Goal: Communication & Community: Ask a question

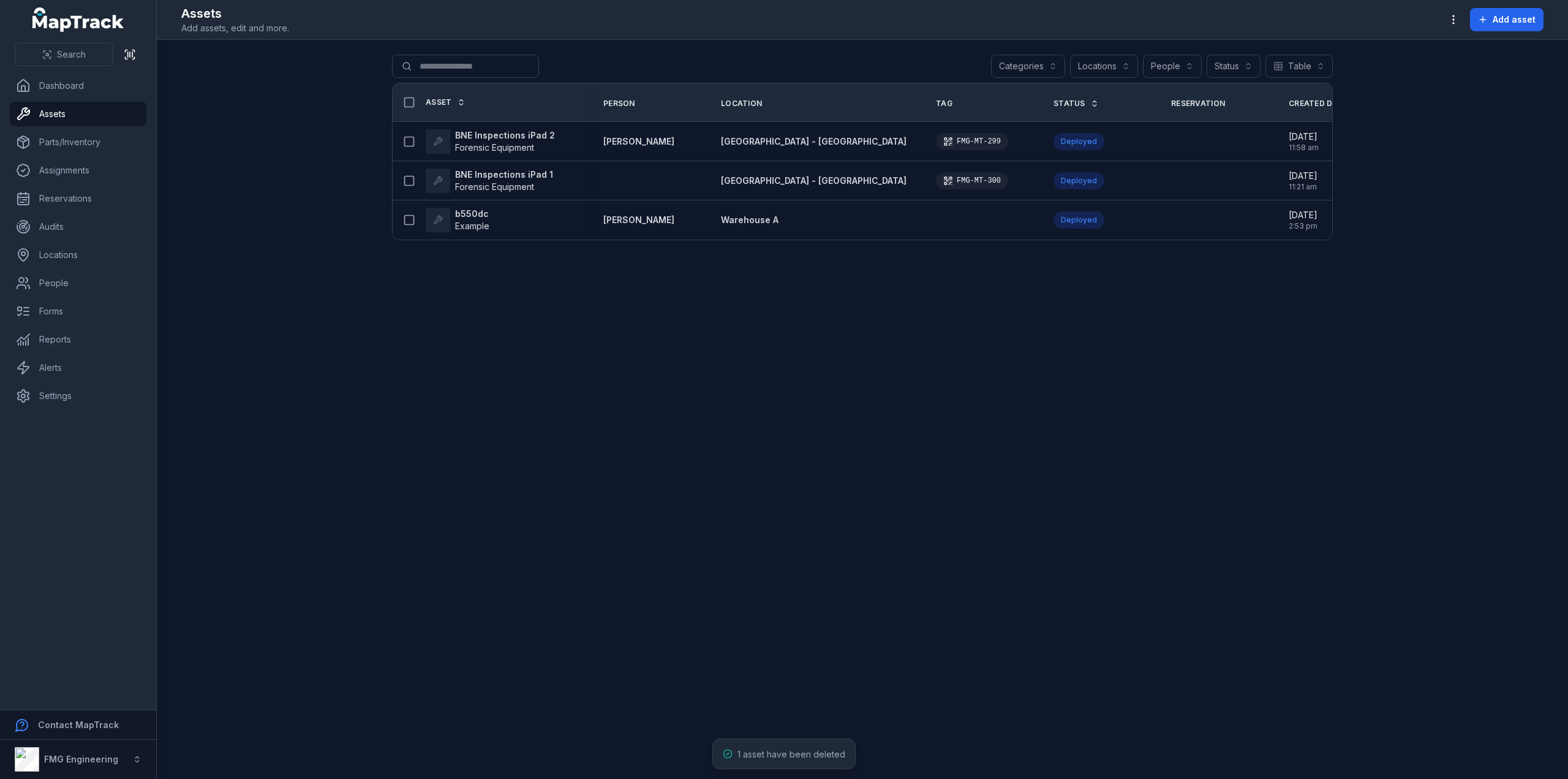
drag, startPoint x: 797, startPoint y: 419, endPoint x: 700, endPoint y: 419, distance: 97.0
click at [700, 419] on main "Search for assets Categories Locations People Status Table ***** Asset Person L…" at bounding box center [863, 409] width 1412 height 739
click at [84, 232] on link "Audits" at bounding box center [78, 227] width 137 height 25
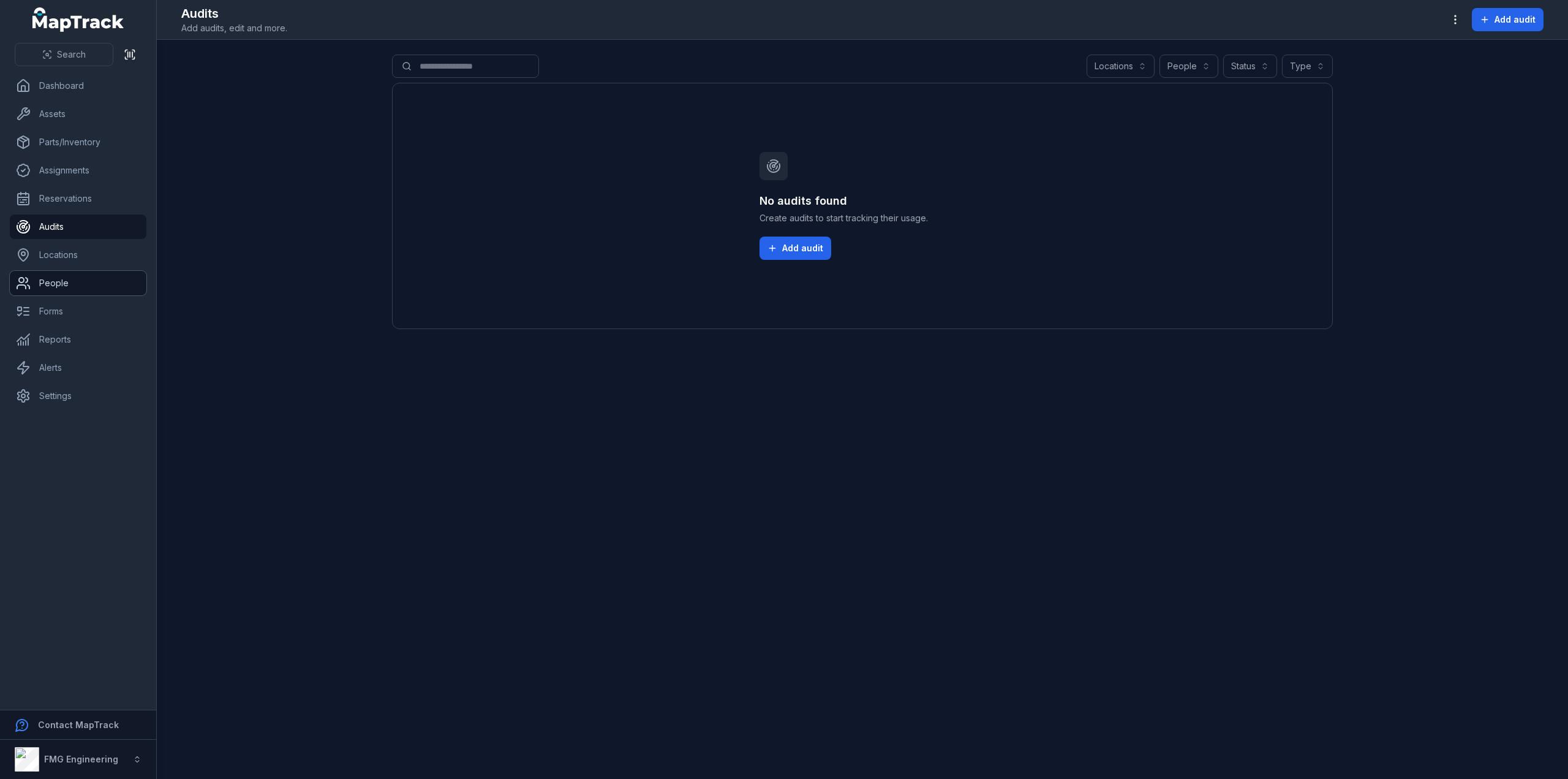
click at [70, 274] on link "People" at bounding box center [78, 283] width 137 height 25
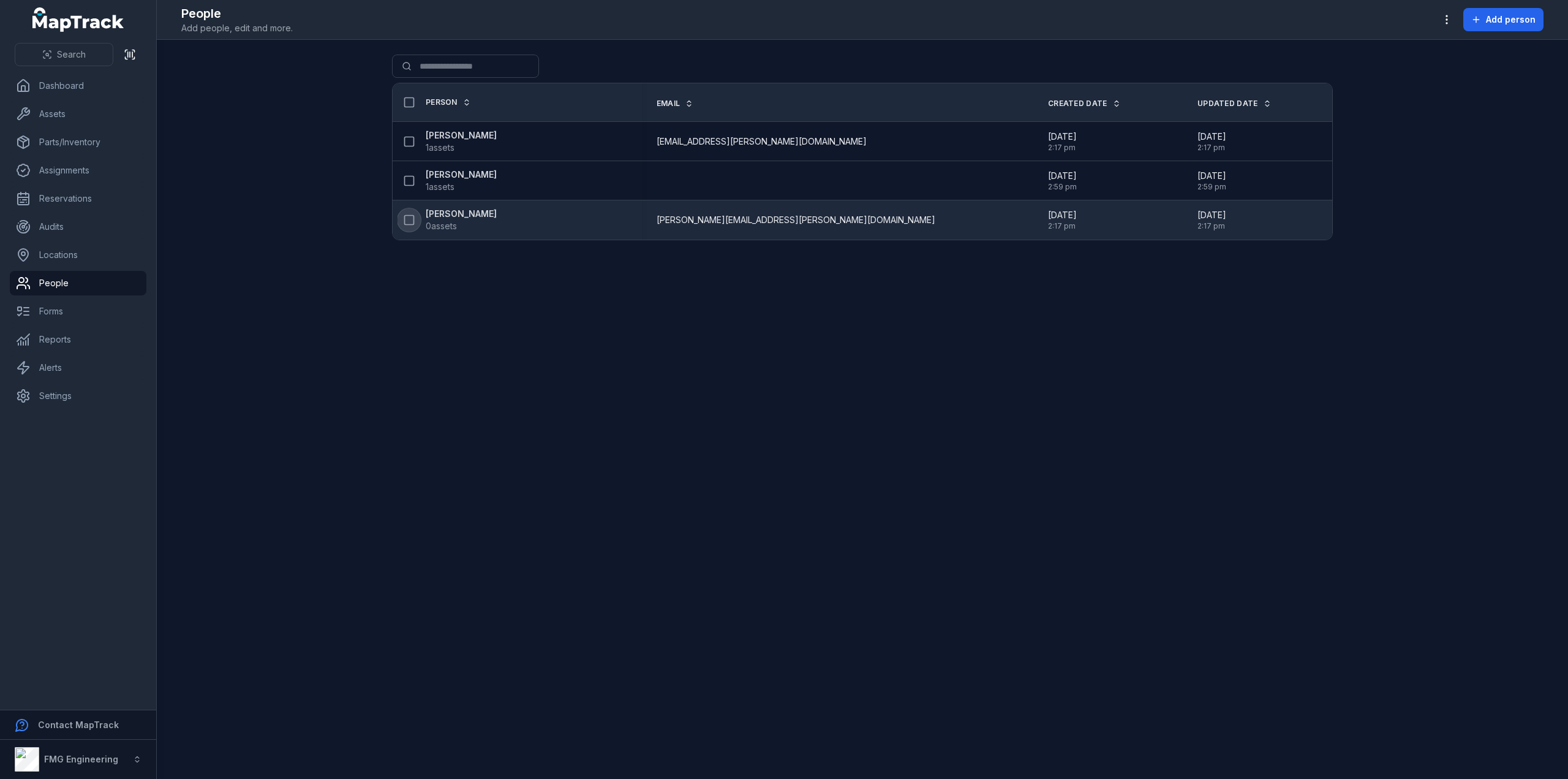
click at [413, 219] on rect at bounding box center [410, 220] width 9 height 9
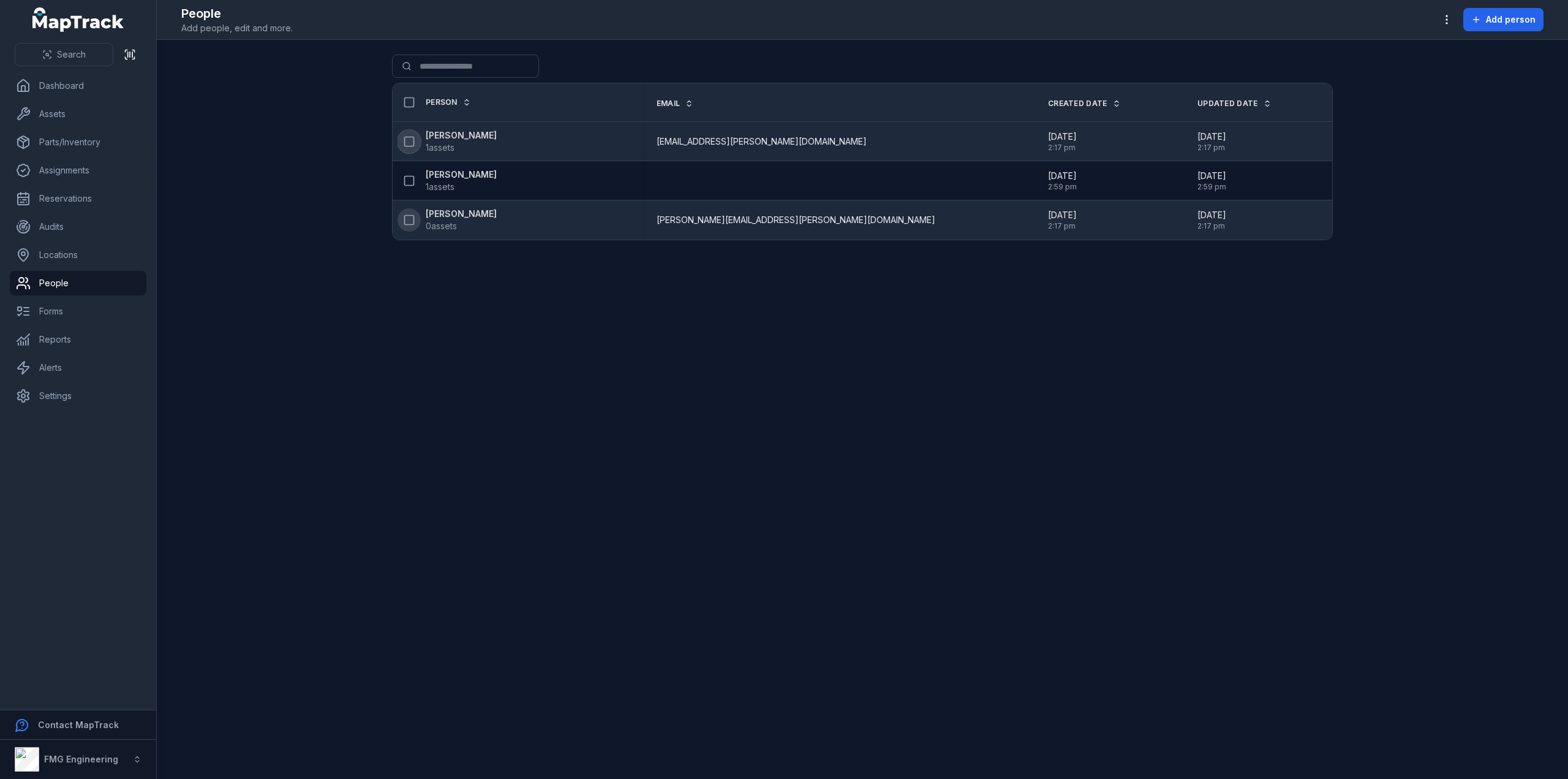
click at [407, 143] on icon at bounding box center [409, 141] width 12 height 12
click at [867, 743] on button "button" at bounding box center [861, 750] width 41 height 23
click at [785, 318] on main "Search for people Person Email Created Date Updated Date [PERSON_NAME] 1 assets…" at bounding box center [863, 409] width 1412 height 739
drag, startPoint x: 785, startPoint y: 318, endPoint x: 728, endPoint y: 299, distance: 60.1
click at [737, 309] on main "Search for people Person Email Created Date Updated Date [PERSON_NAME] 1 assets…" at bounding box center [863, 409] width 1412 height 739
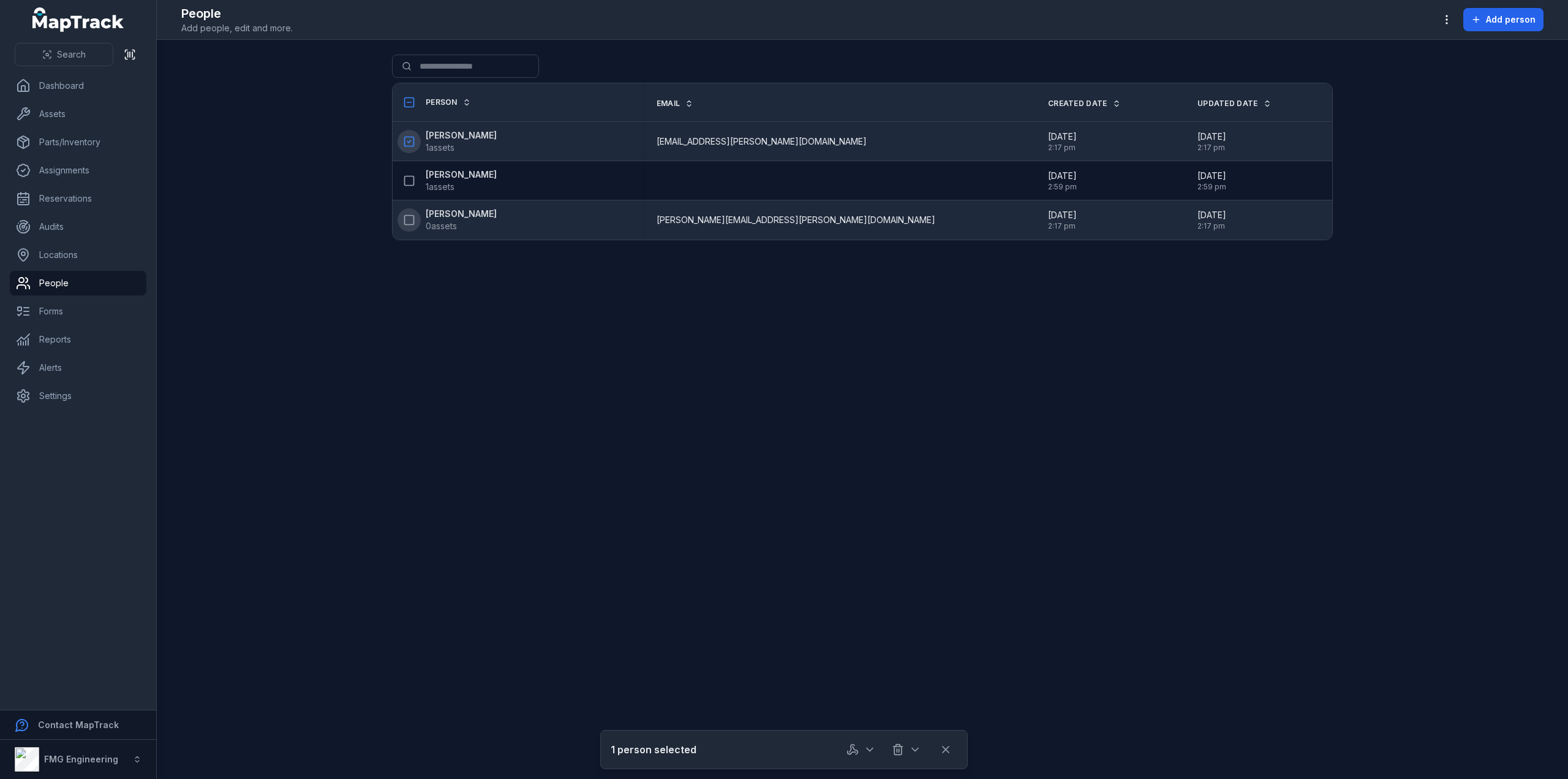
click at [474, 132] on strong "[PERSON_NAME]" at bounding box center [461, 135] width 71 height 12
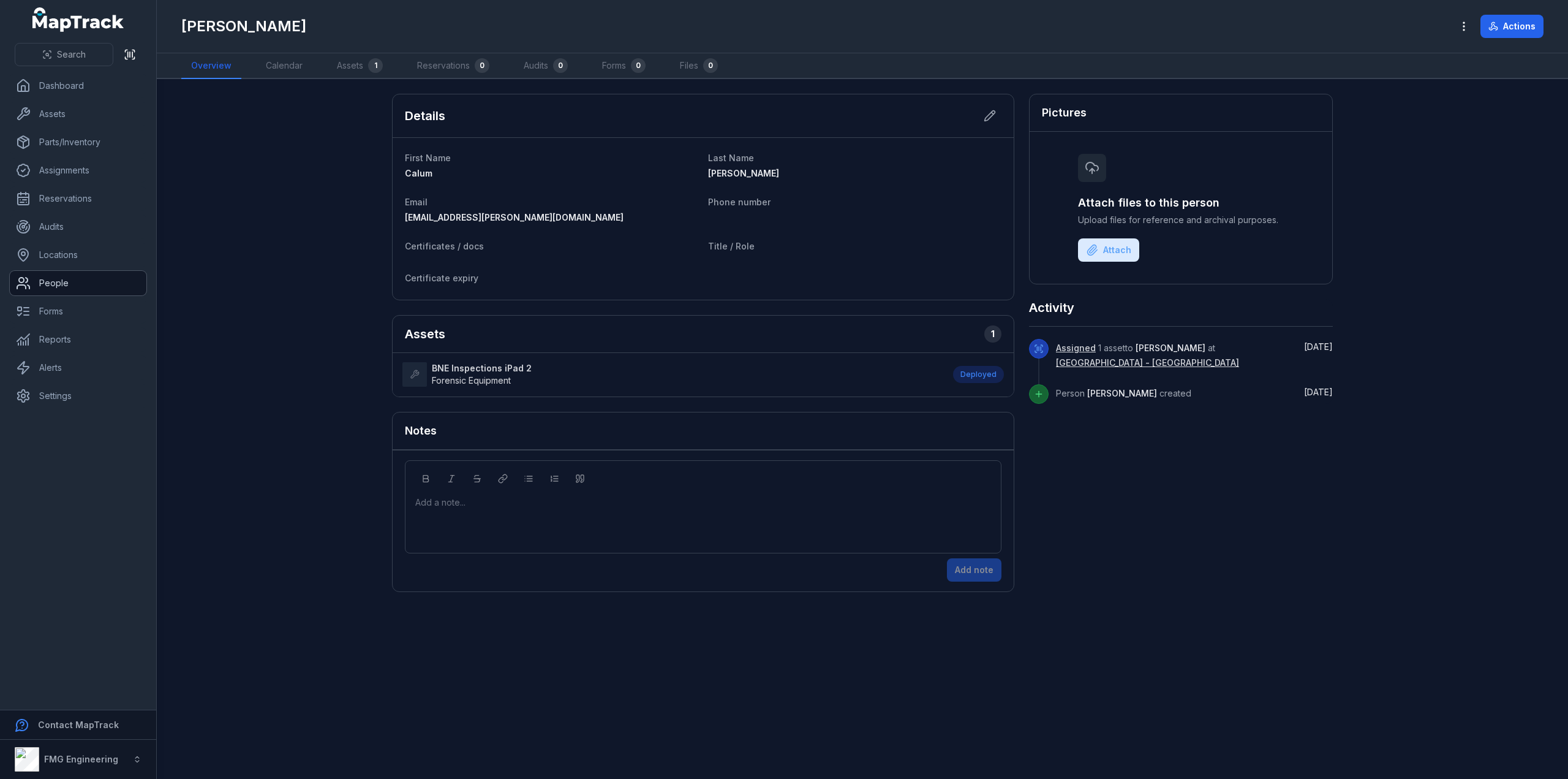
click at [49, 288] on link "People" at bounding box center [78, 283] width 137 height 25
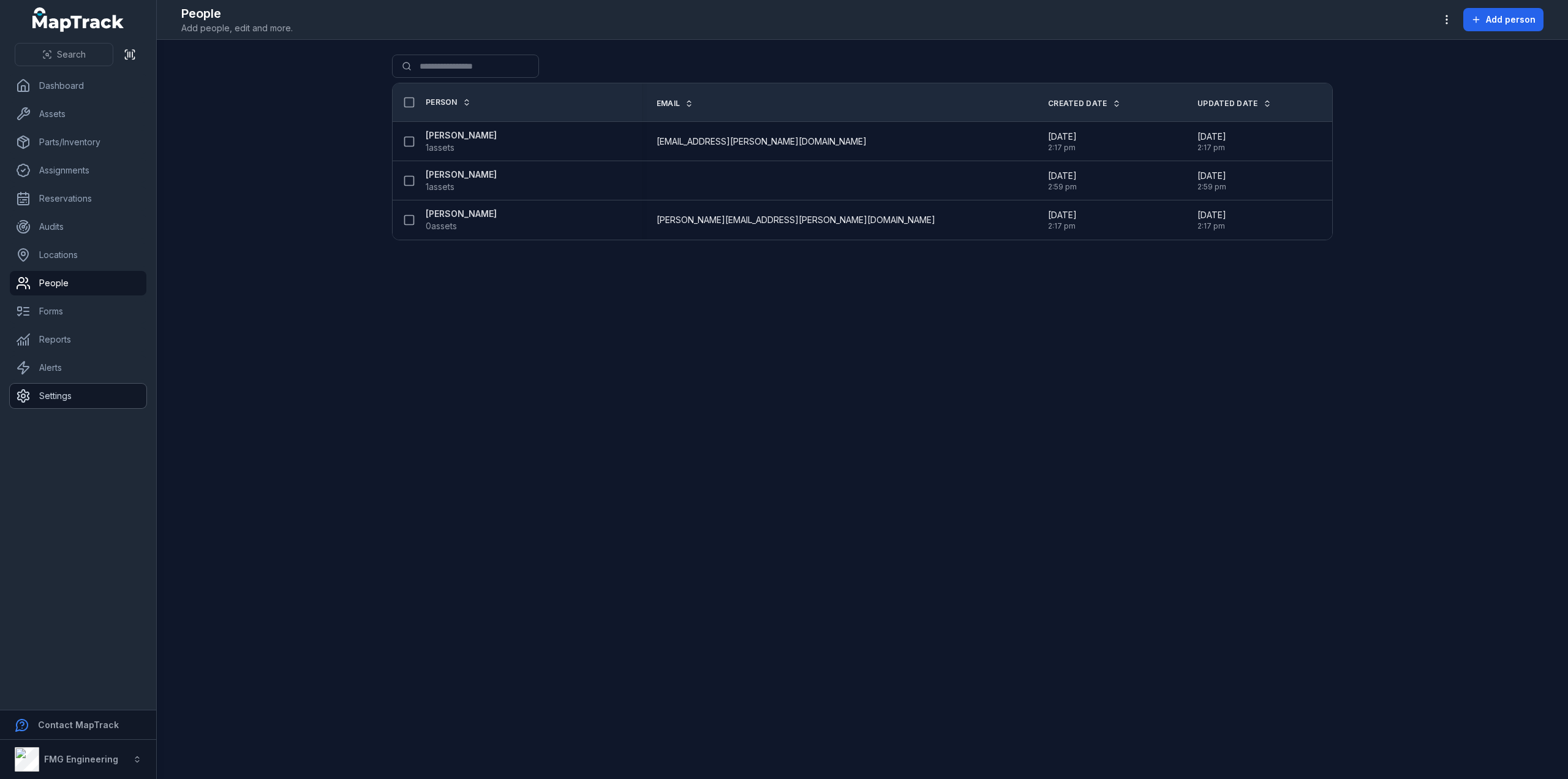
click at [73, 397] on link "Settings" at bounding box center [78, 396] width 137 height 25
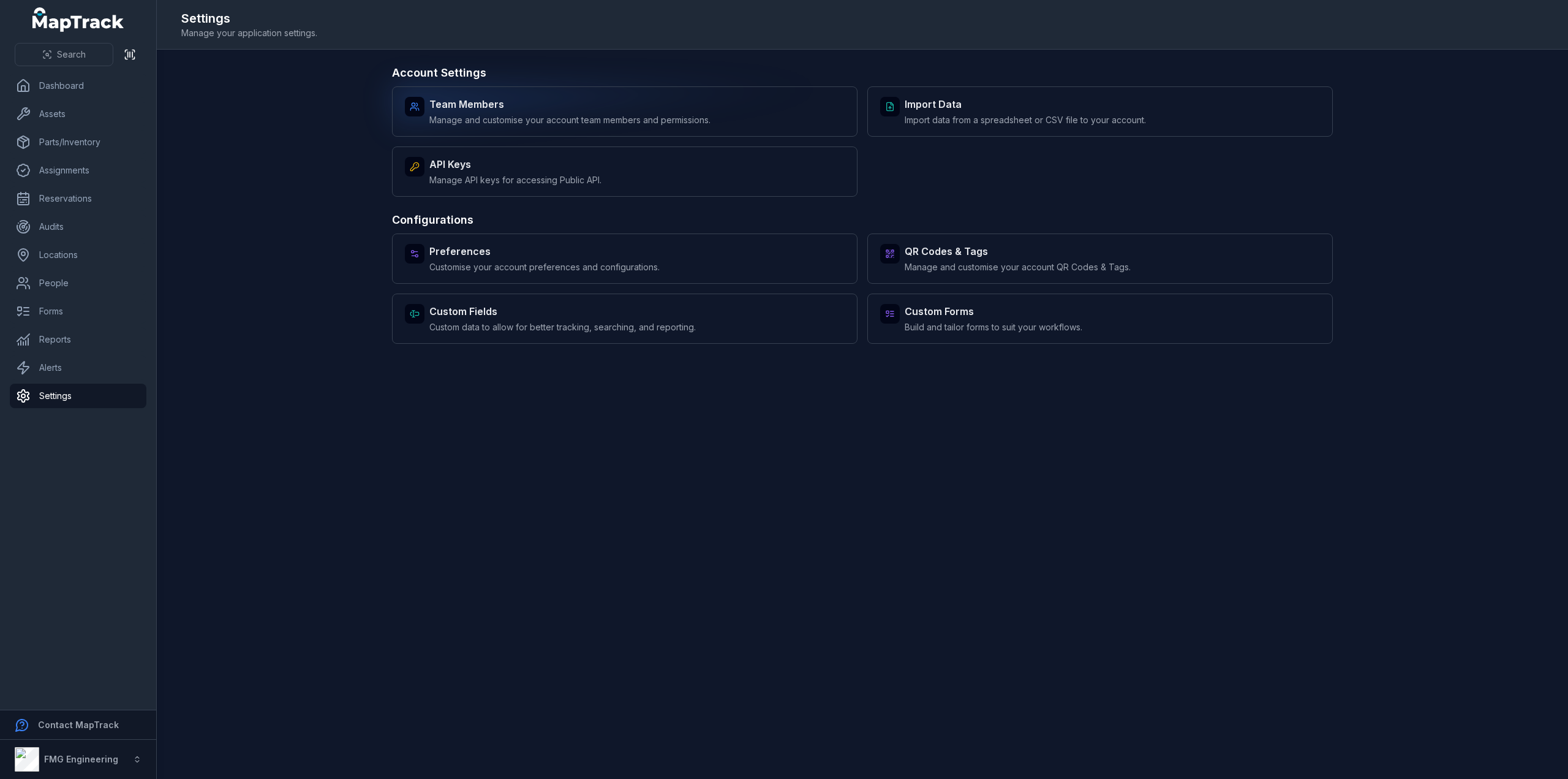
click at [519, 117] on span "Manage and customise your account team members and permissions." at bounding box center [570, 120] width 281 height 12
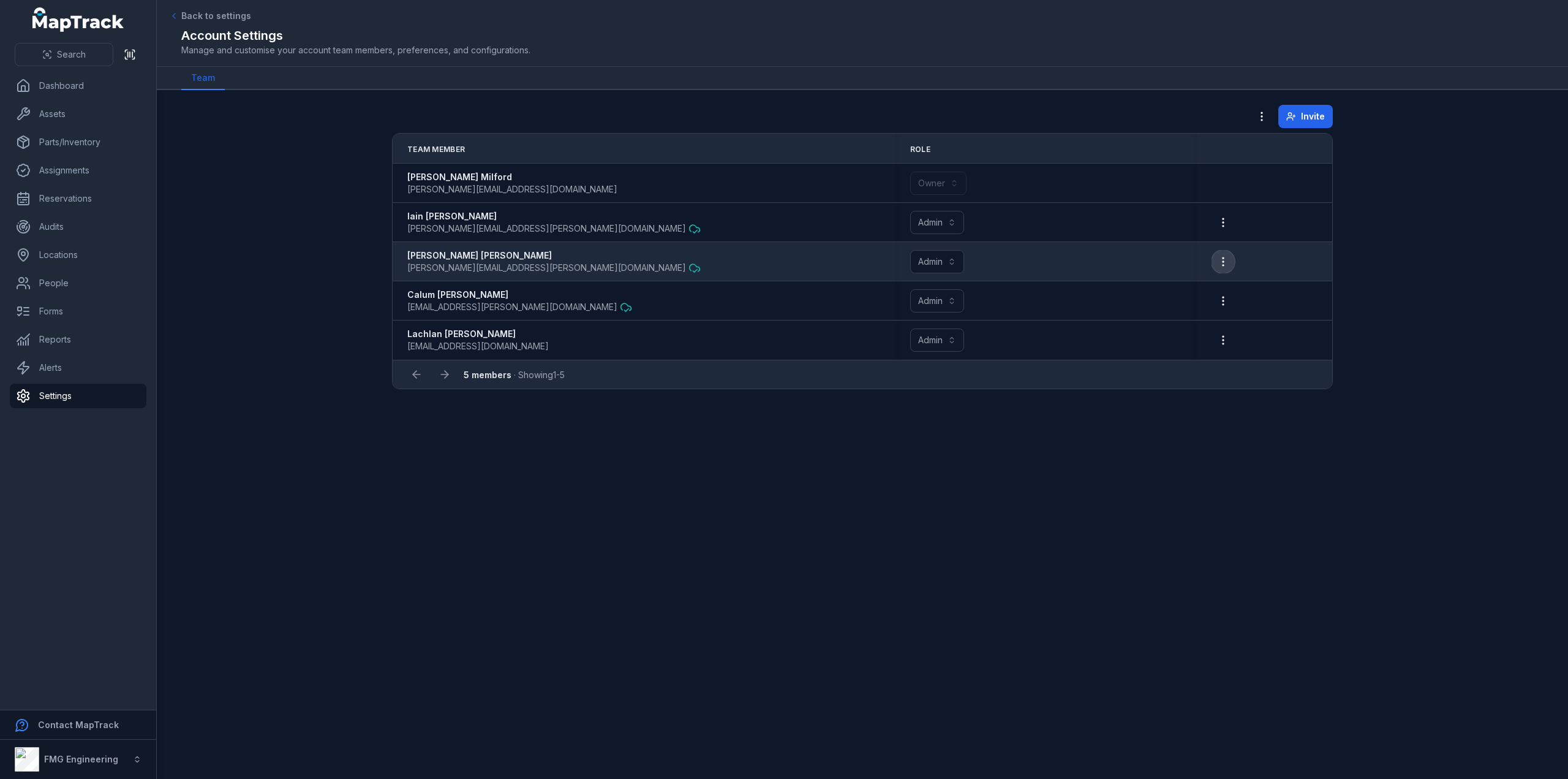
click at [1225, 258] on icon "button" at bounding box center [1223, 261] width 12 height 12
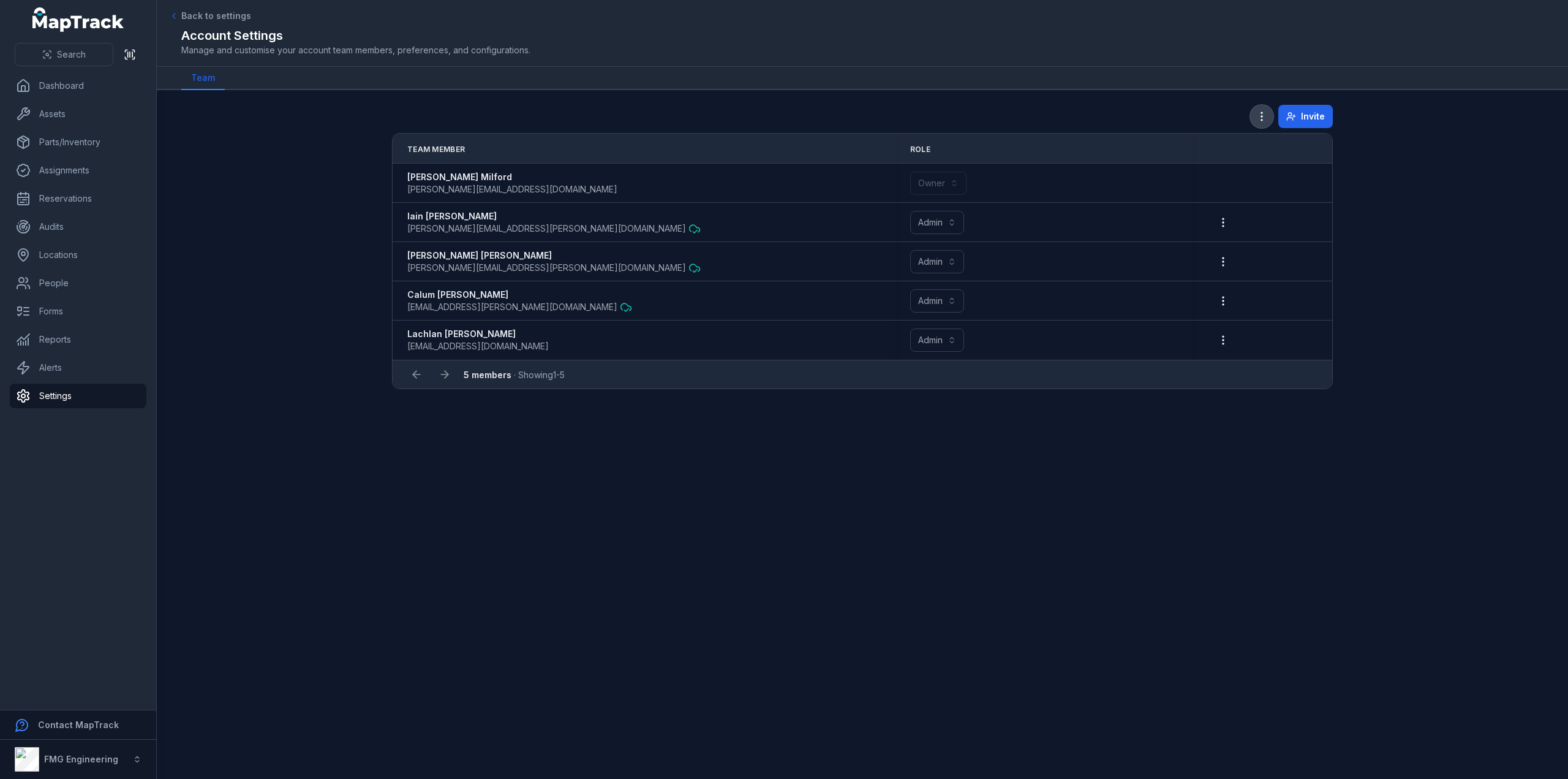
click at [1262, 112] on circle "button" at bounding box center [1262, 113] width 1 height 1
click at [1238, 144] on div "Permissions" at bounding box center [1201, 149] width 136 height 22
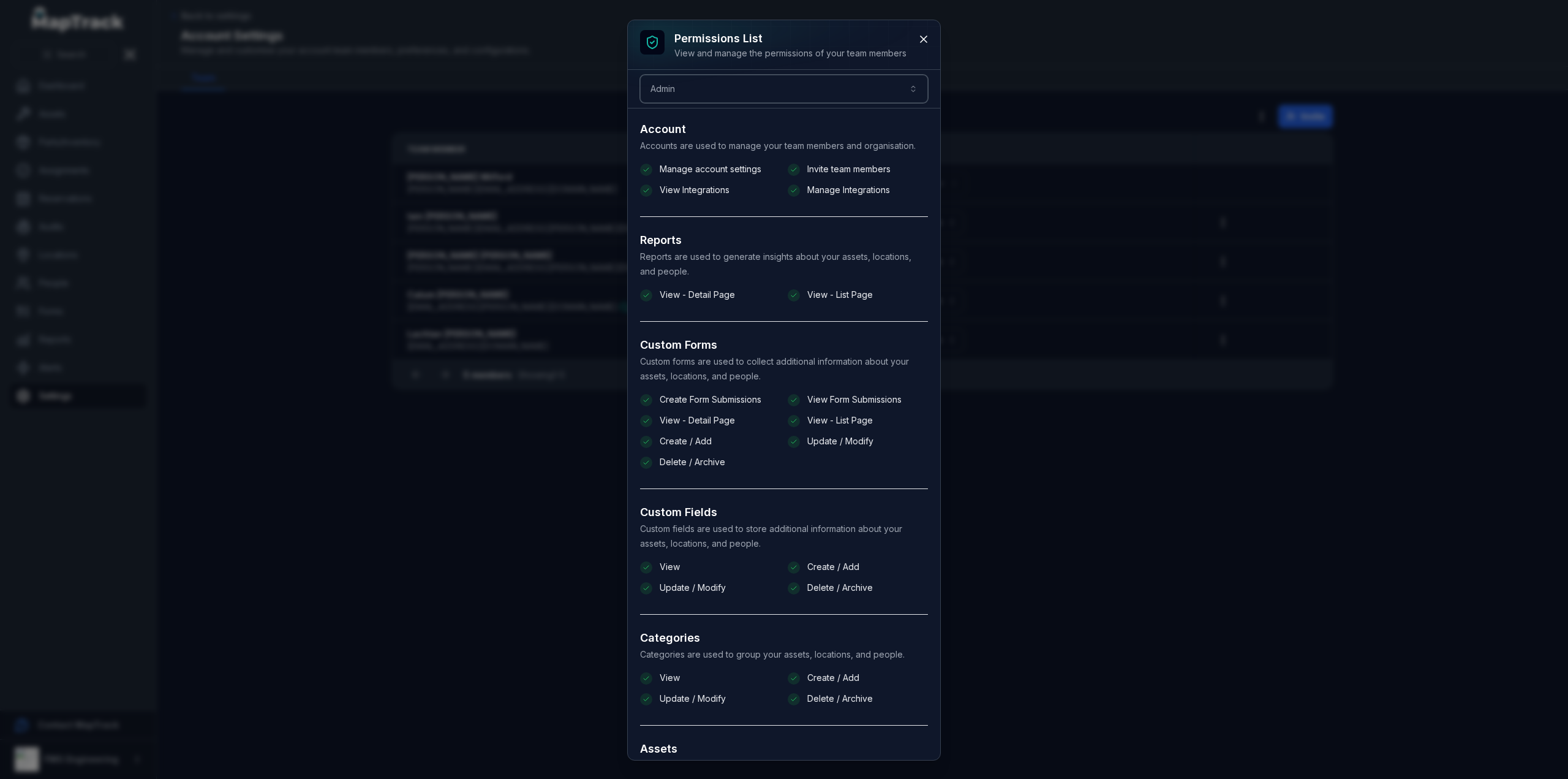
click at [867, 94] on button "Admin *****" at bounding box center [784, 89] width 288 height 28
click at [919, 39] on icon at bounding box center [923, 39] width 12 height 12
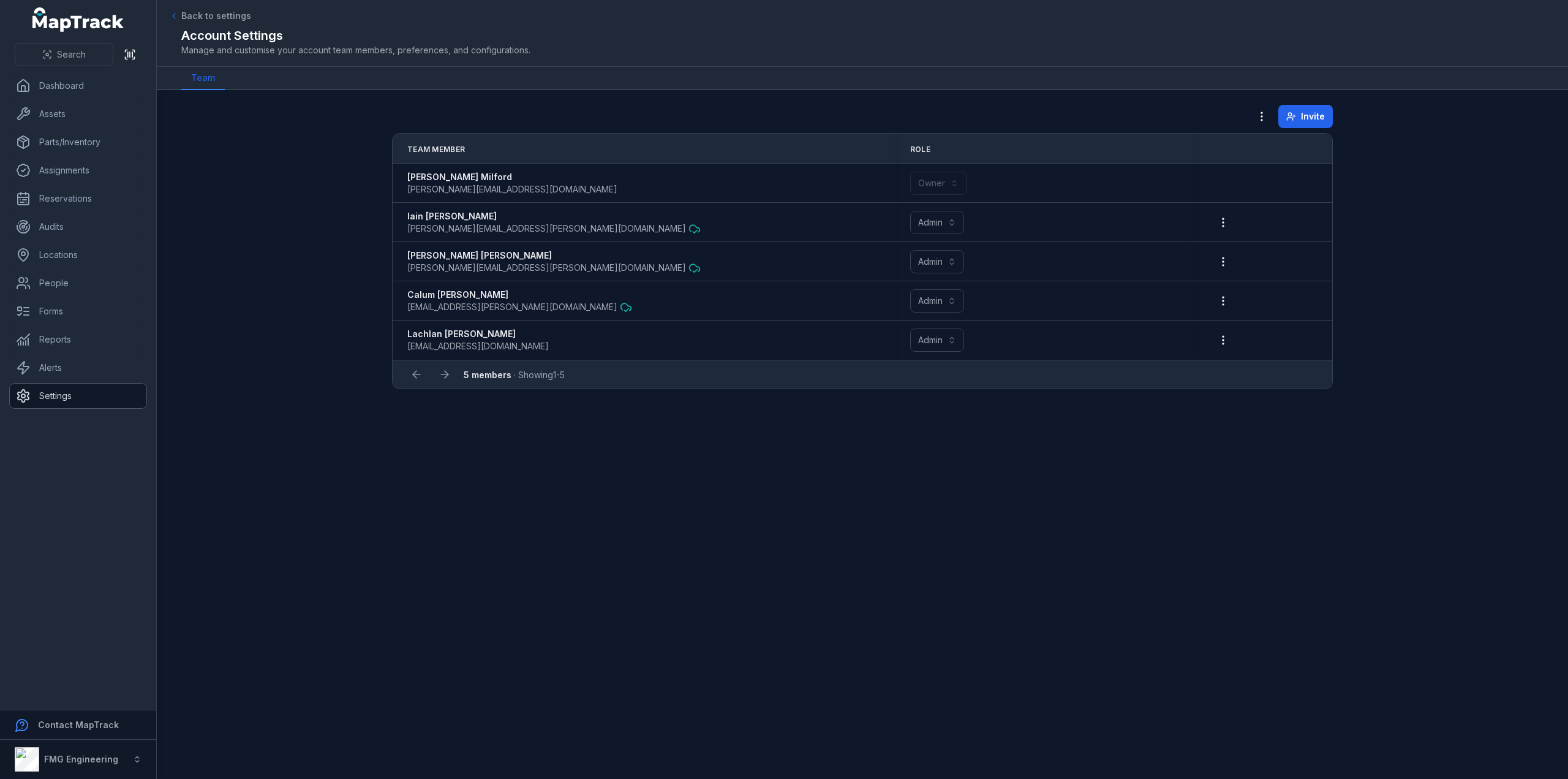
click at [52, 390] on link "Settings" at bounding box center [78, 396] width 137 height 25
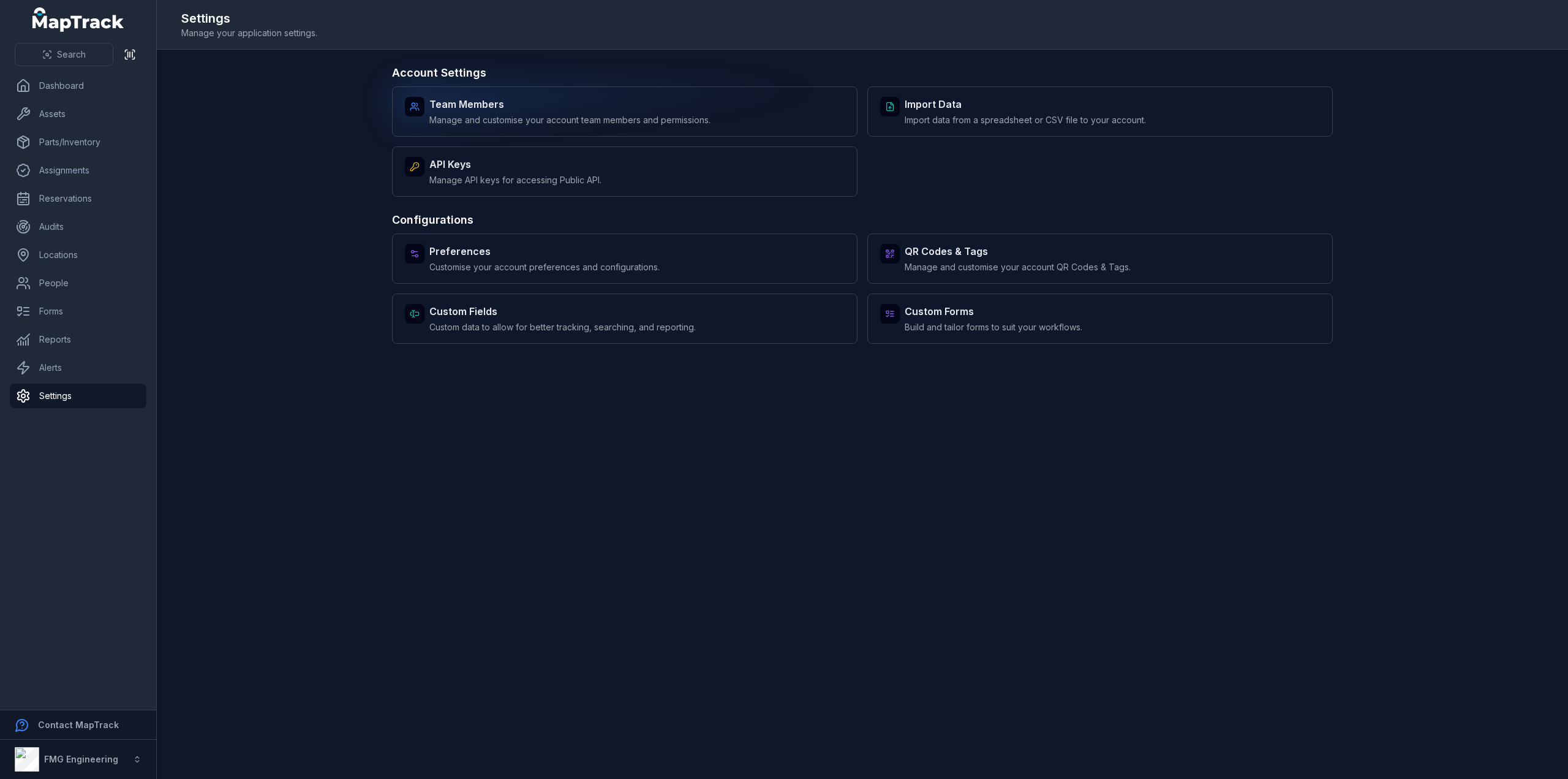
click at [691, 114] on span "Manage and customise your account team members and permissions." at bounding box center [570, 120] width 281 height 12
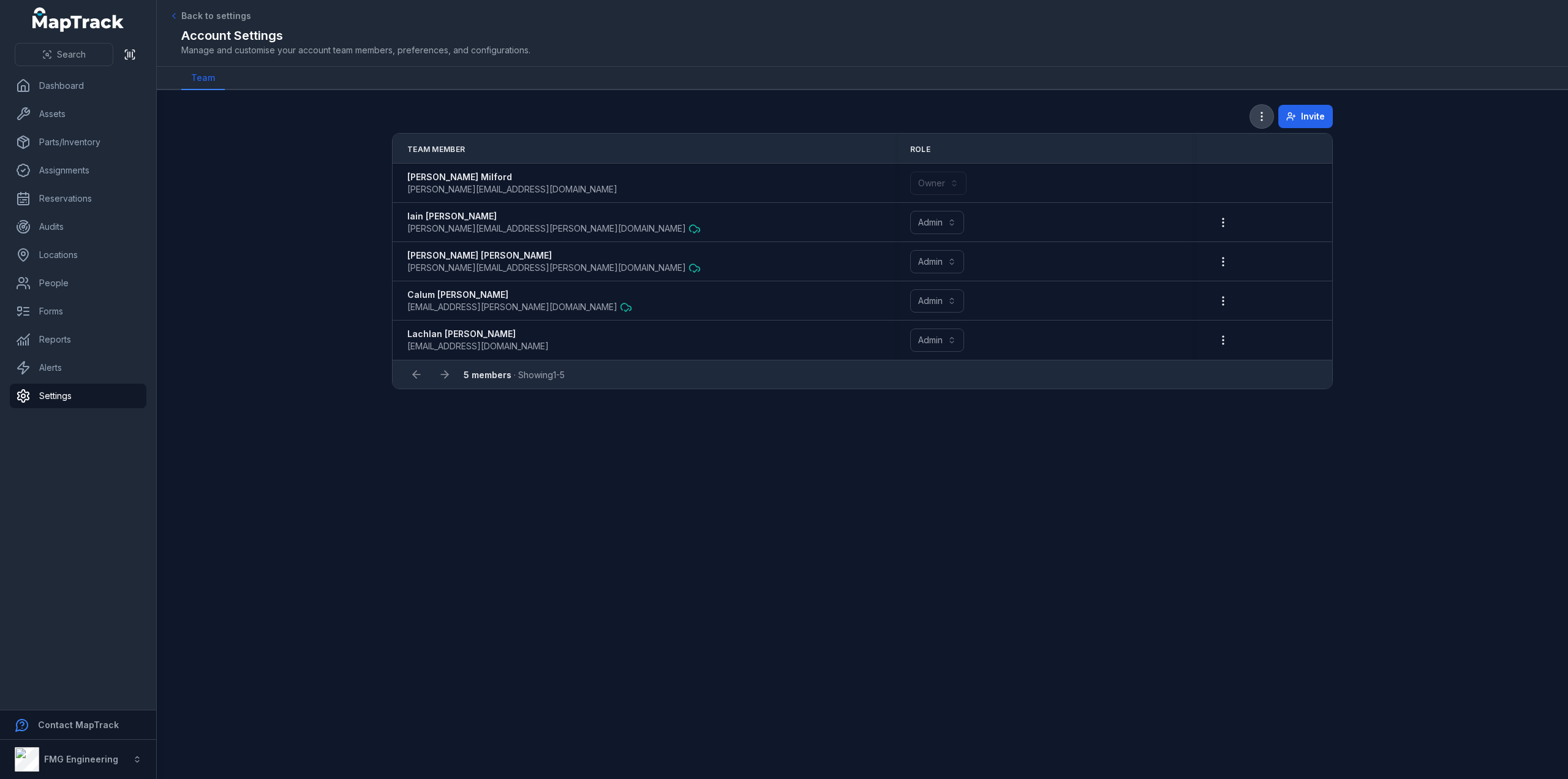
click at [1261, 119] on icon "button" at bounding box center [1262, 116] width 12 height 12
click at [1234, 145] on div "Permissions" at bounding box center [1201, 149] width 136 height 22
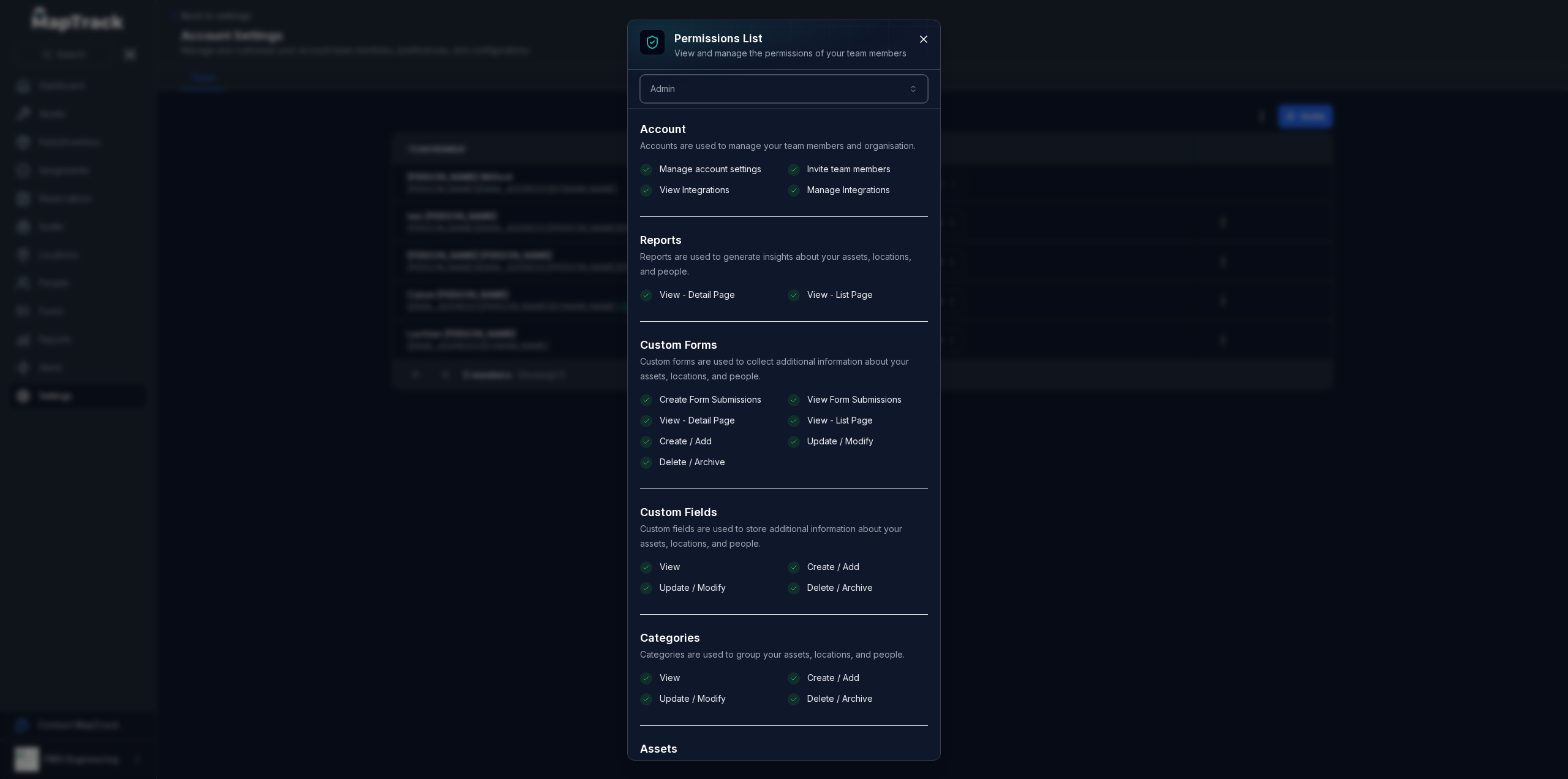
click at [843, 90] on button "Admin *****" at bounding box center [784, 89] width 288 height 28
click at [735, 146] on div "Field User" at bounding box center [791, 143] width 248 height 12
click at [848, 89] on button "Field User ******" at bounding box center [784, 89] width 288 height 28
click at [808, 118] on div "Admin" at bounding box center [791, 120] width 248 height 12
click at [923, 38] on icon at bounding box center [923, 39] width 12 height 12
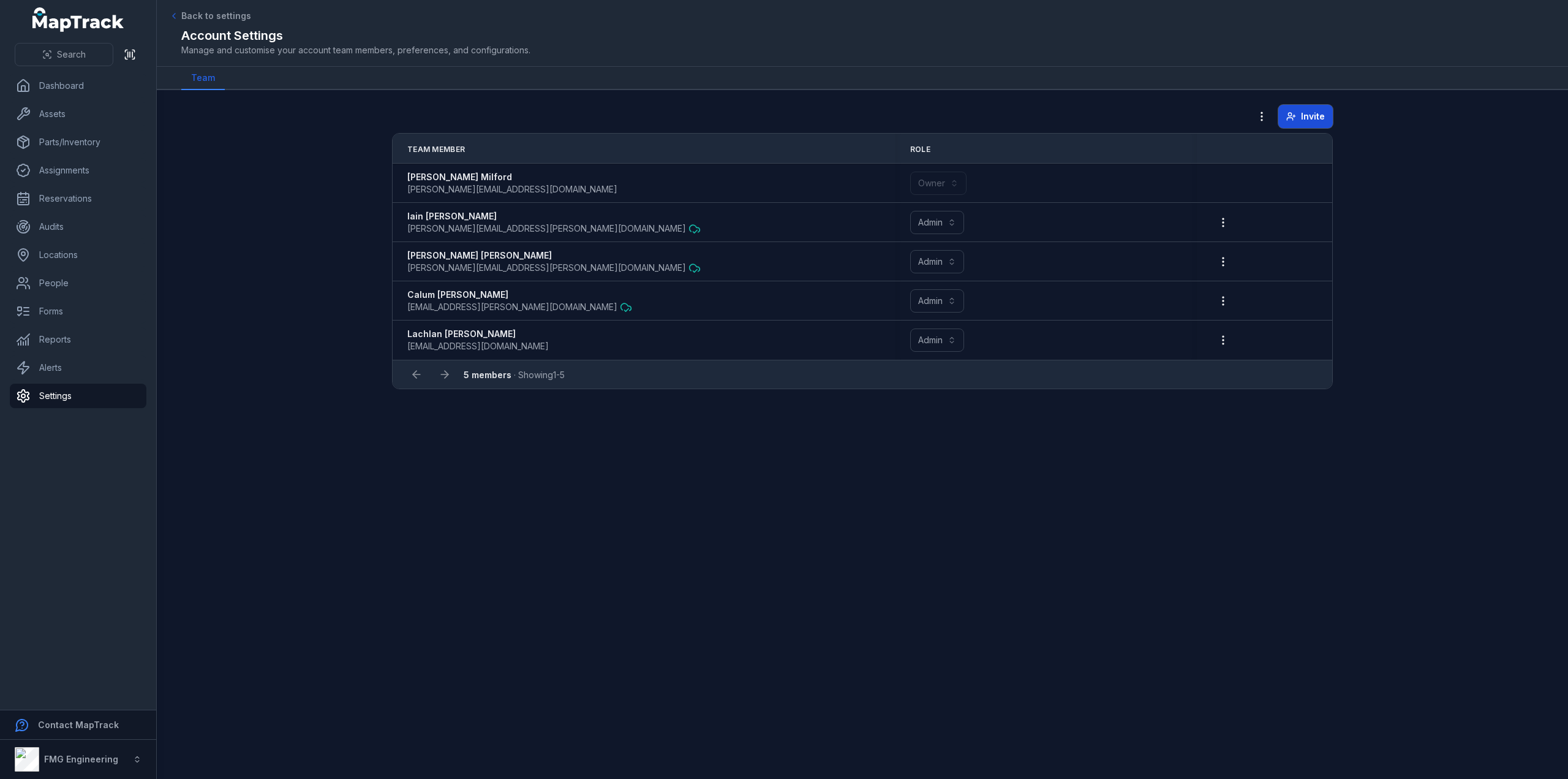
click at [1299, 111] on button "Invite" at bounding box center [1305, 116] width 55 height 23
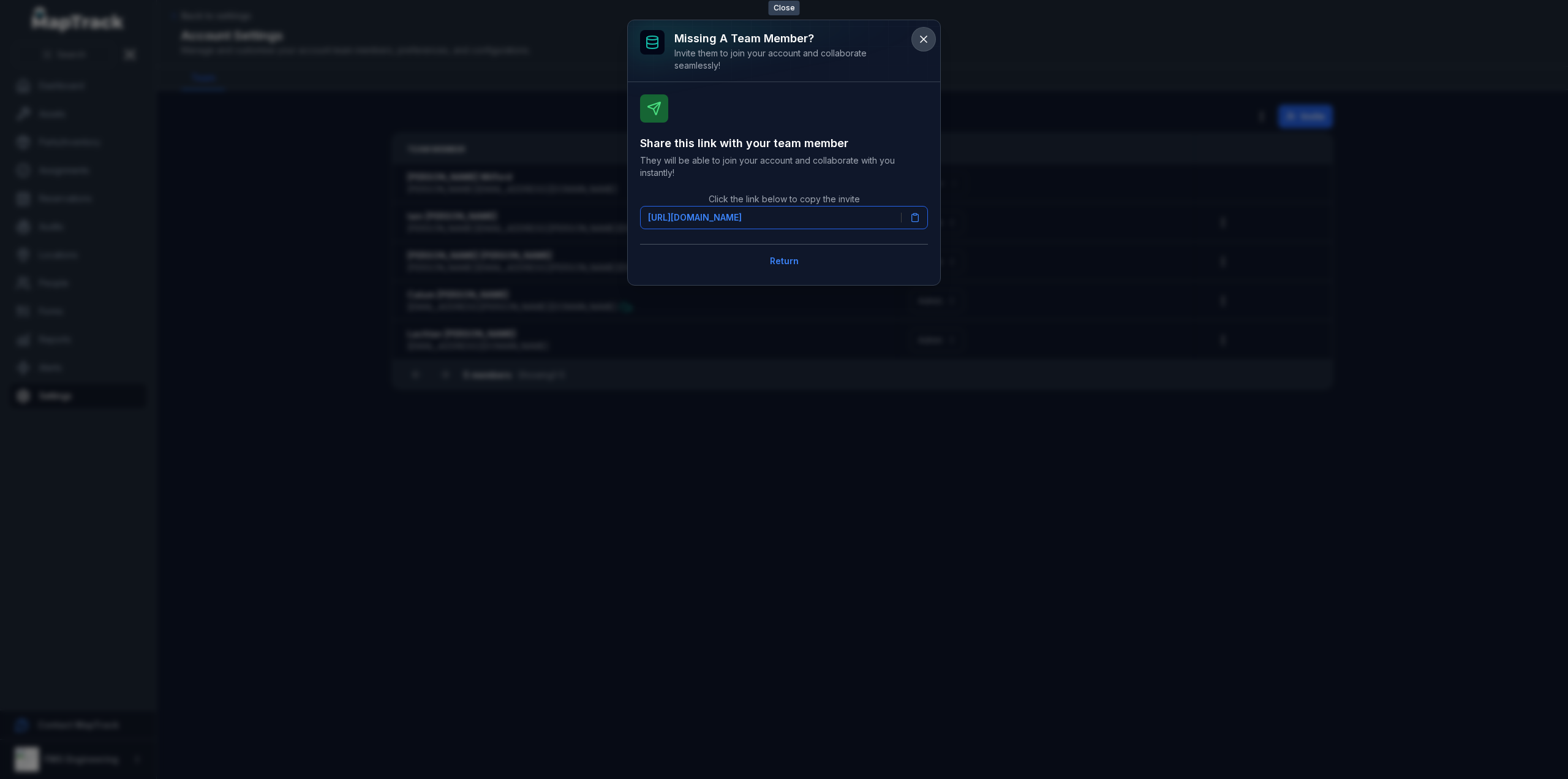
click at [918, 37] on icon at bounding box center [923, 39] width 12 height 12
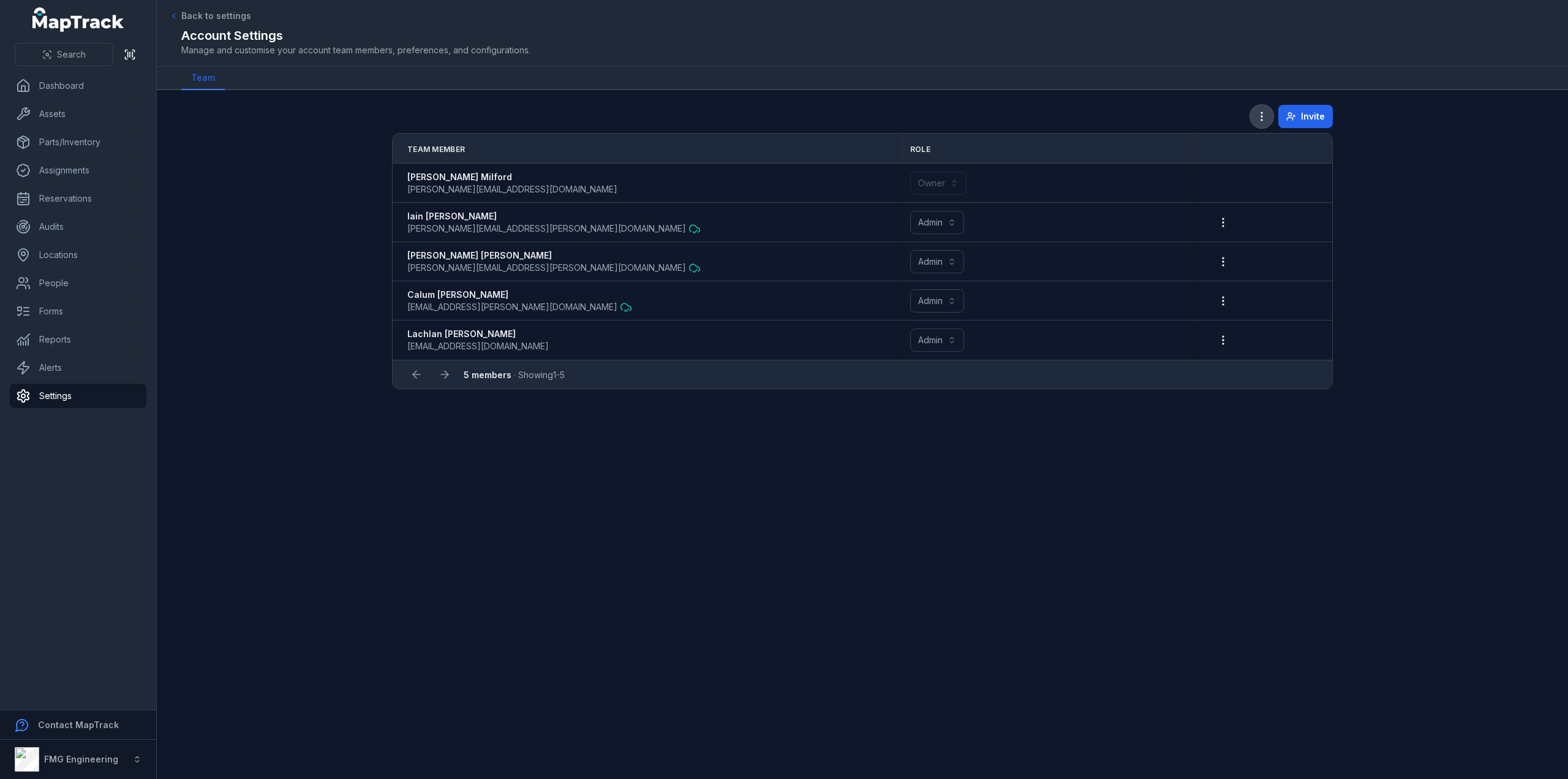
click at [1271, 116] on button "button" at bounding box center [1262, 116] width 23 height 23
click at [1262, 112] on circle "button" at bounding box center [1262, 113] width 1 height 1
click at [1257, 114] on button "button" at bounding box center [1262, 116] width 23 height 23
click at [88, 732] on div "**********" at bounding box center [784, 390] width 1568 height 779
click at [87, 724] on strong "Contact MapTrack" at bounding box center [78, 724] width 81 height 10
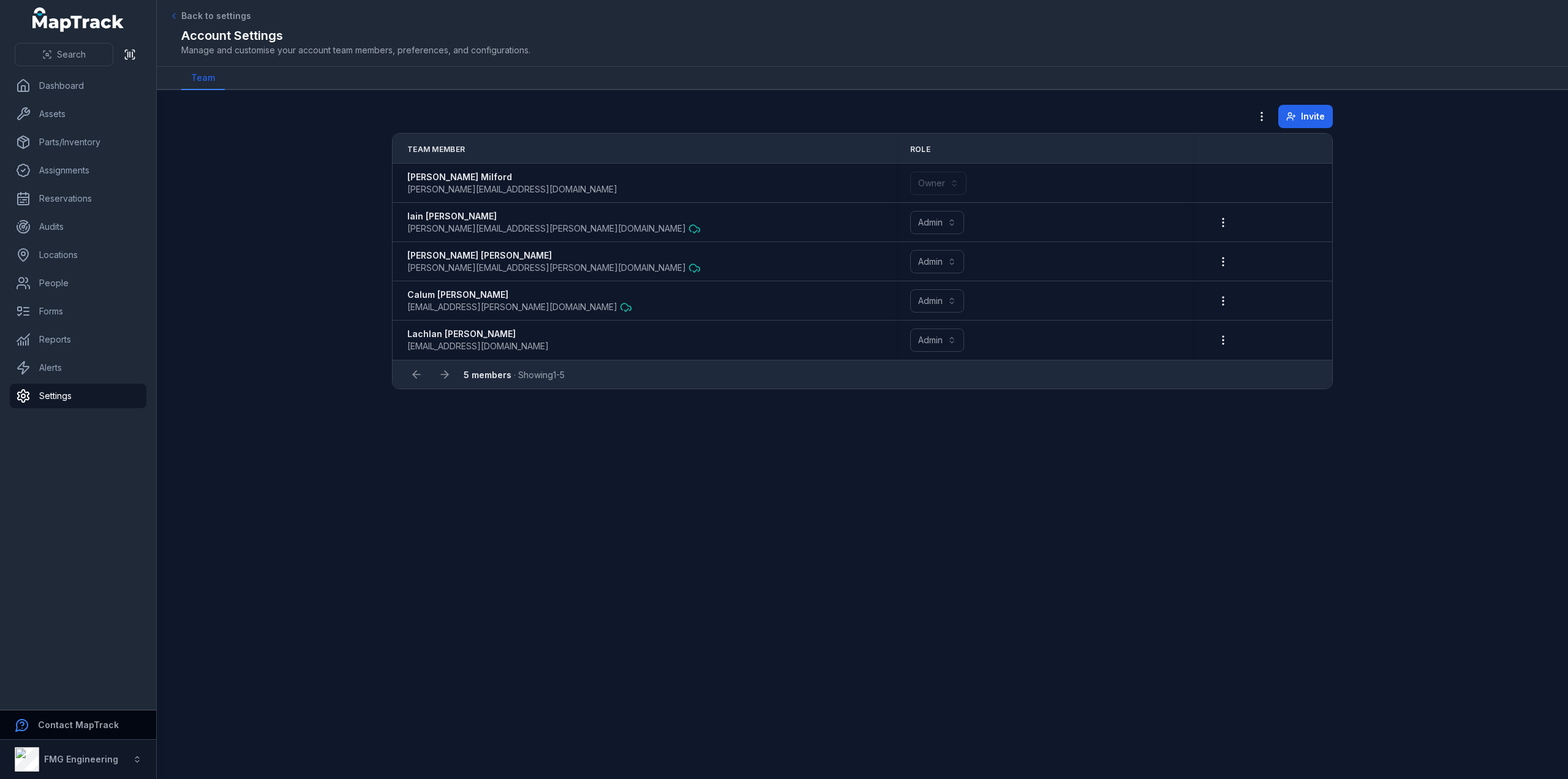
click at [55, 719] on div "Contact MapTrack" at bounding box center [89, 725] width 103 height 12
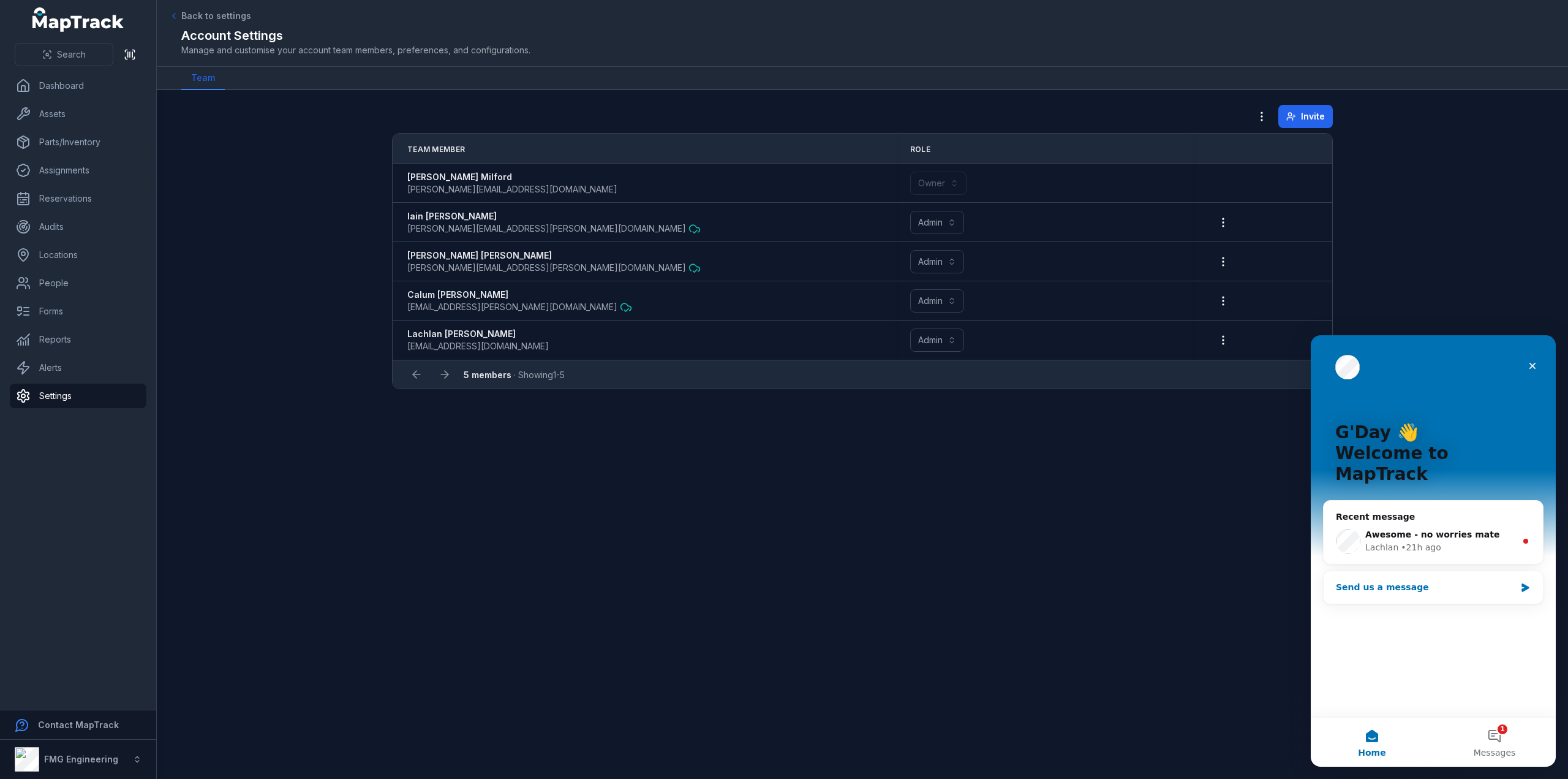
click at [1417, 581] on div "Send us a message" at bounding box center [1425, 588] width 180 height 13
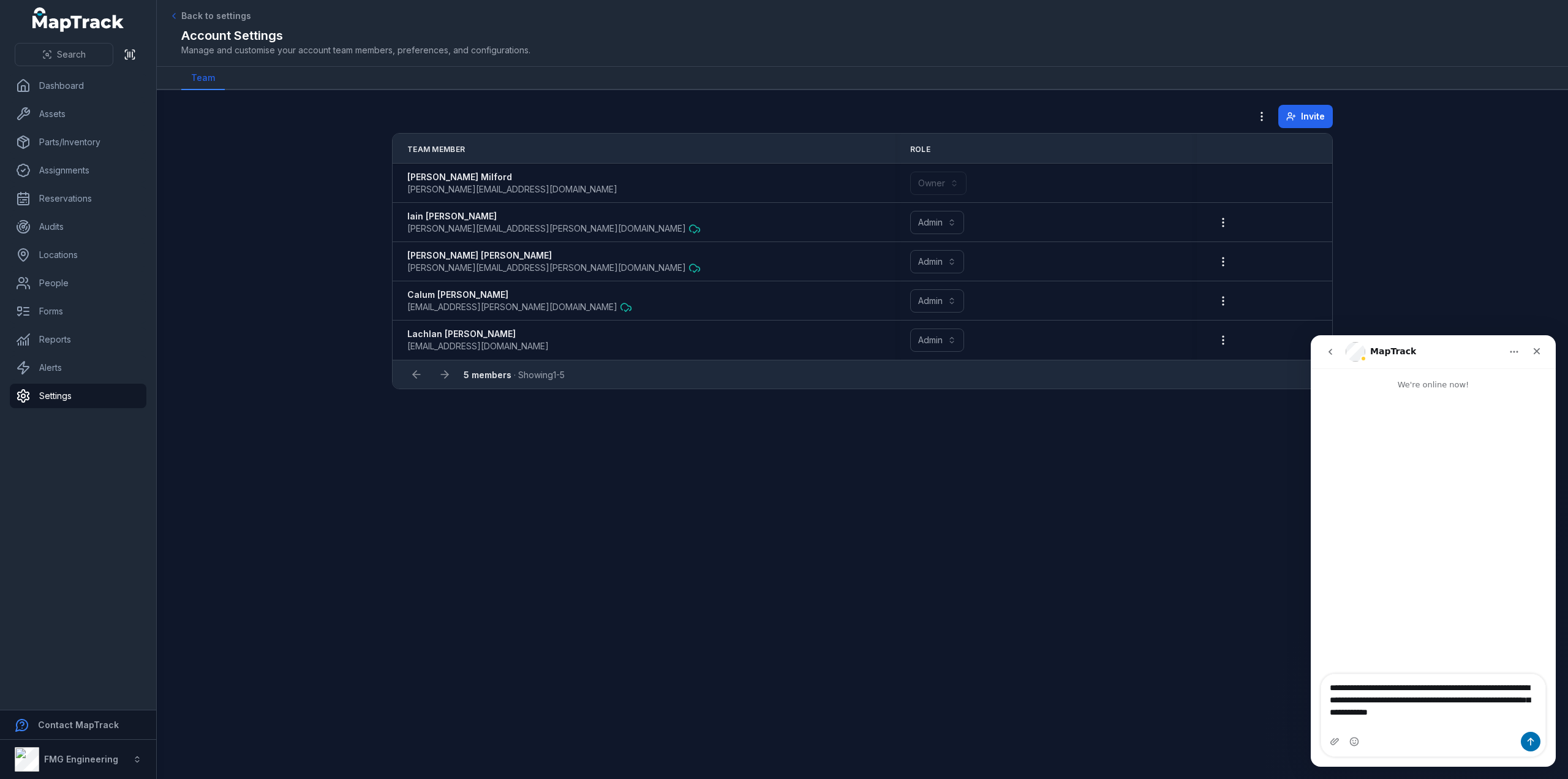
type textarea "**********"
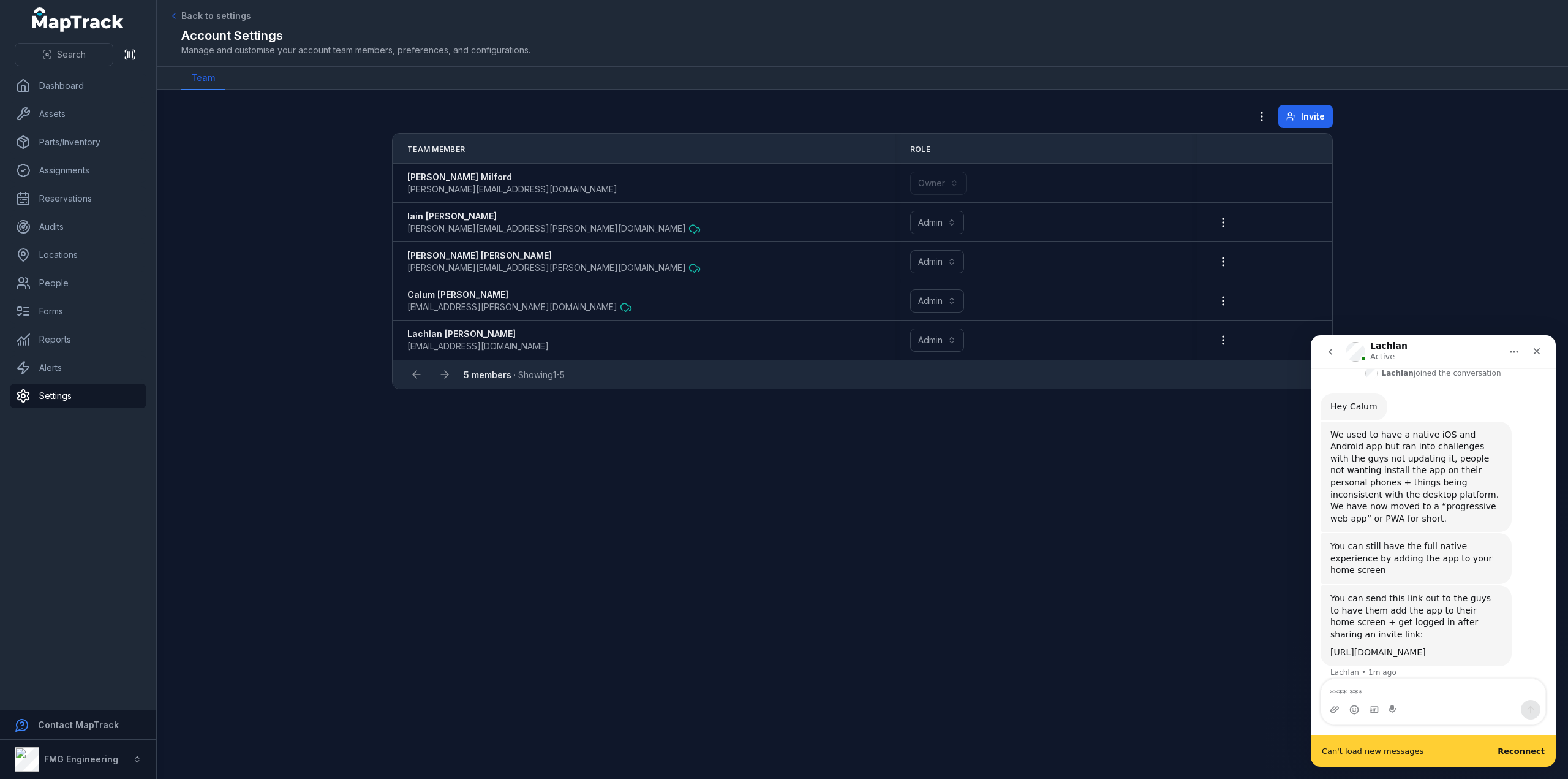
scroll to position [215, 0]
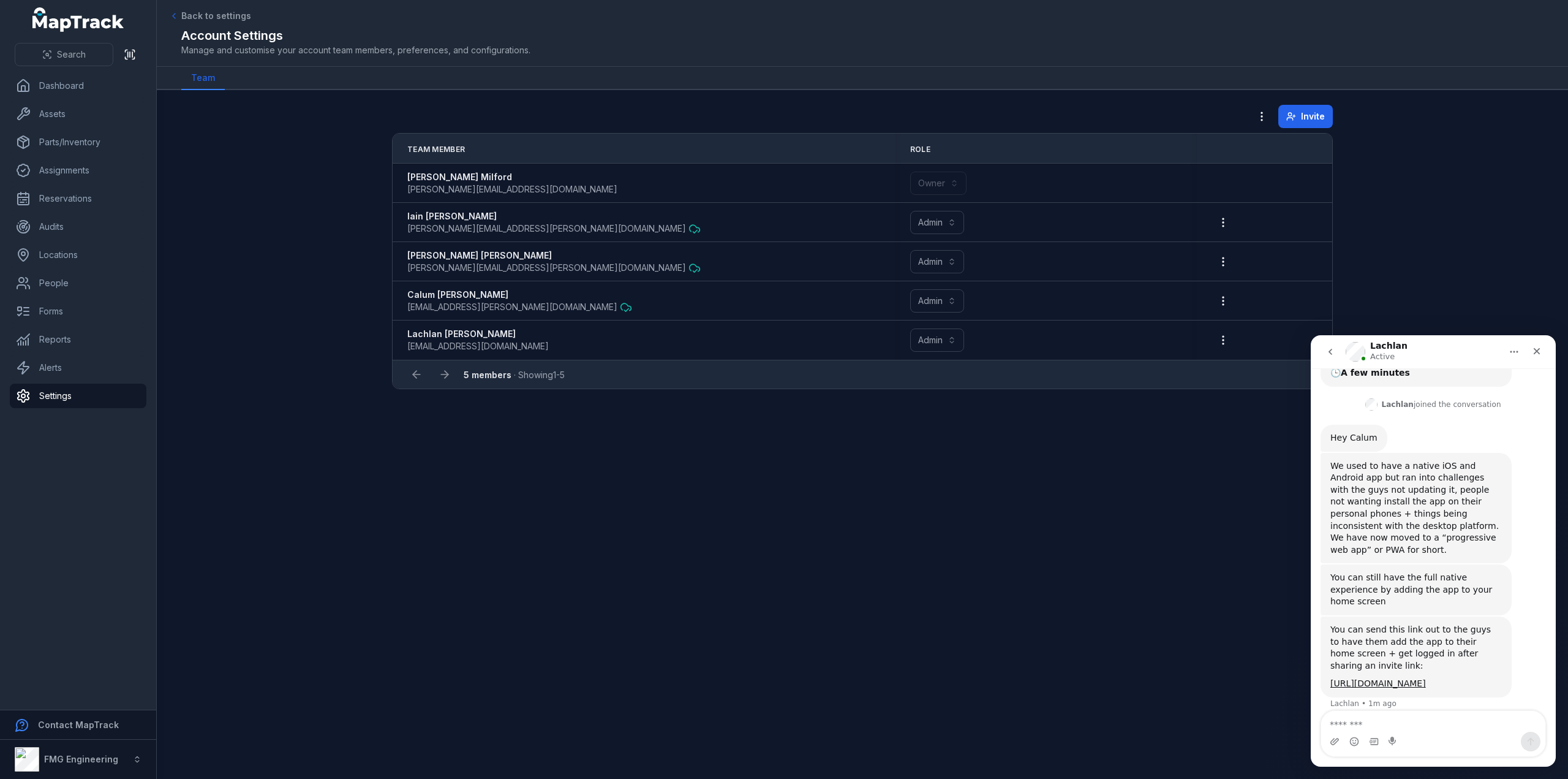
click at [1397, 686] on div "You can send this link out to the guys to have them add the app to their home s…" at bounding box center [1433, 671] width 226 height 108
click at [1397, 724] on textarea "Message…" at bounding box center [1433, 721] width 224 height 21
click at [1431, 721] on textarea "Message…" at bounding box center [1433, 721] width 224 height 21
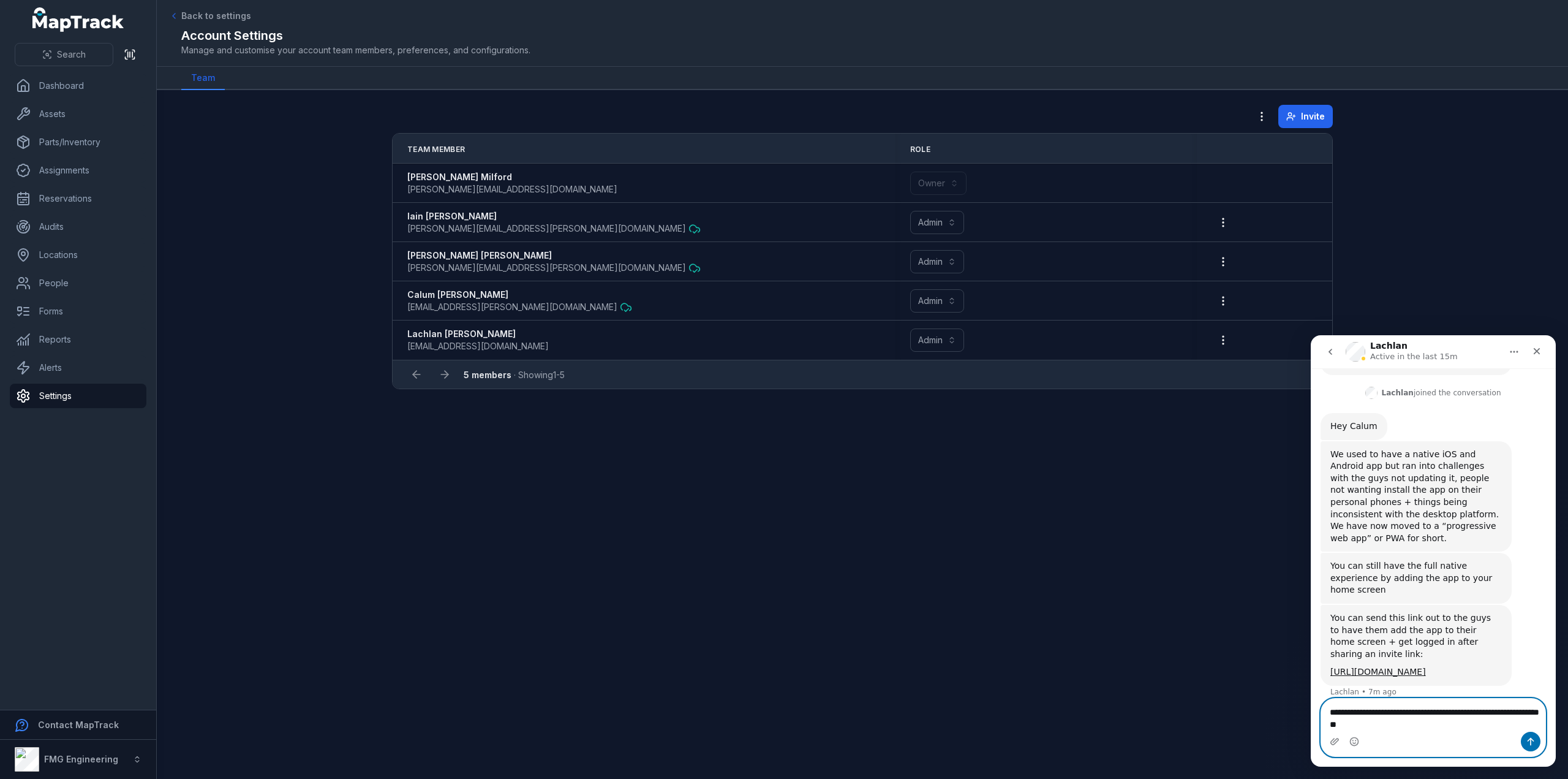
drag, startPoint x: 1417, startPoint y: 724, endPoint x: 1374, endPoint y: 711, distance: 44.9
click at [1374, 711] on textarea "**********" at bounding box center [1433, 715] width 225 height 33
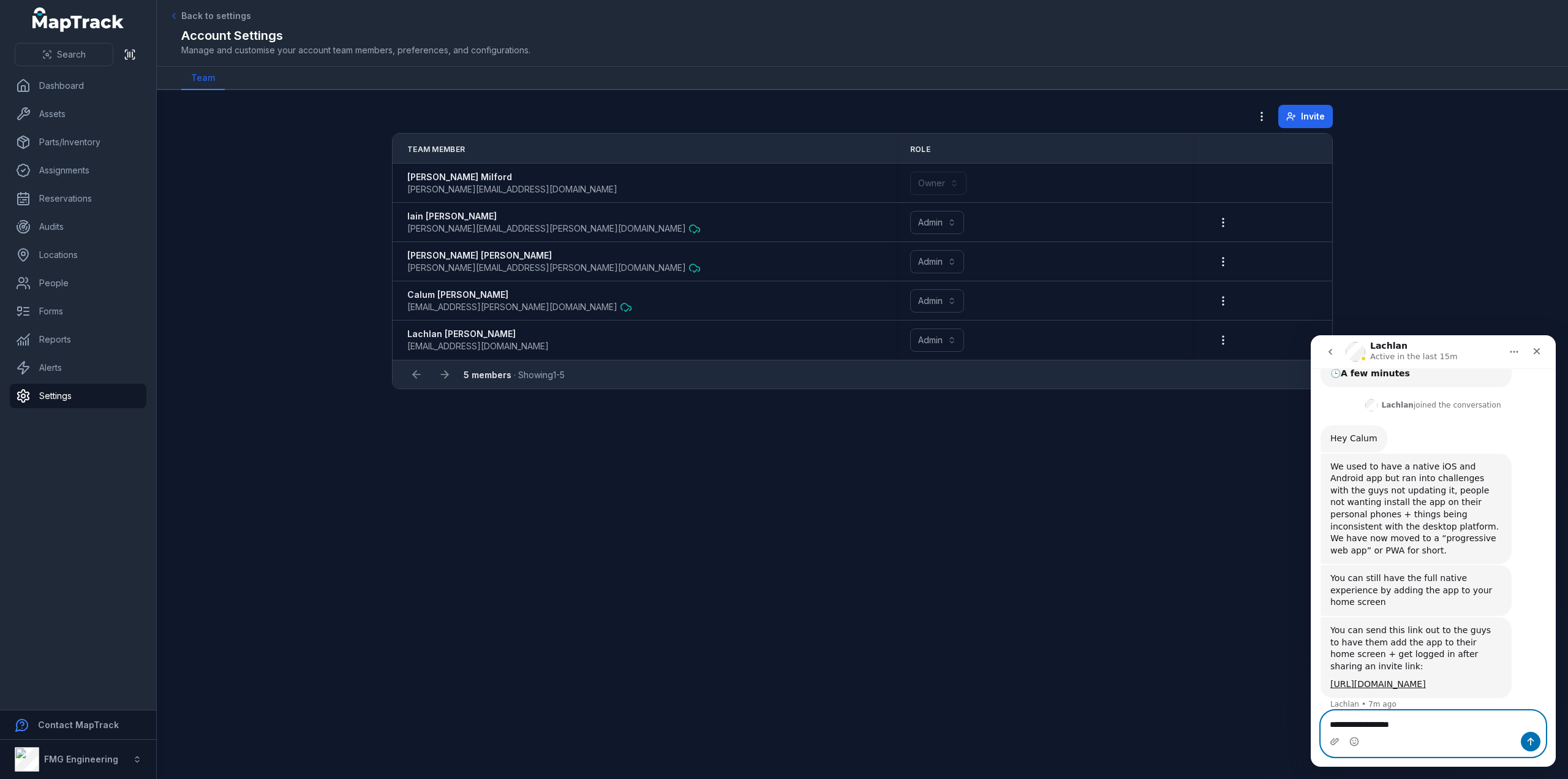
type textarea "**********"
click at [1528, 747] on icon "Send a message…" at bounding box center [1530, 741] width 9 height 9
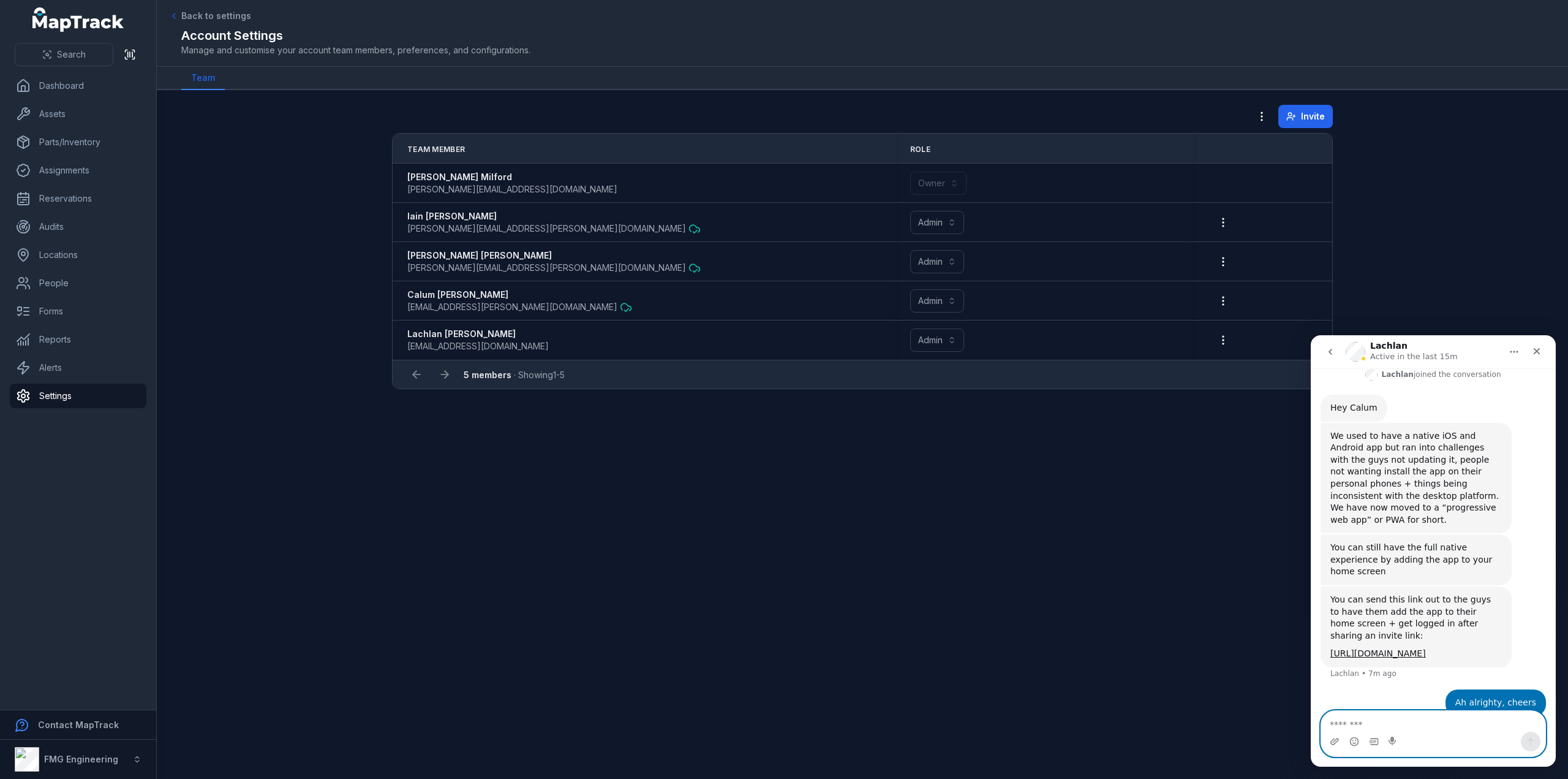
scroll to position [221, 0]
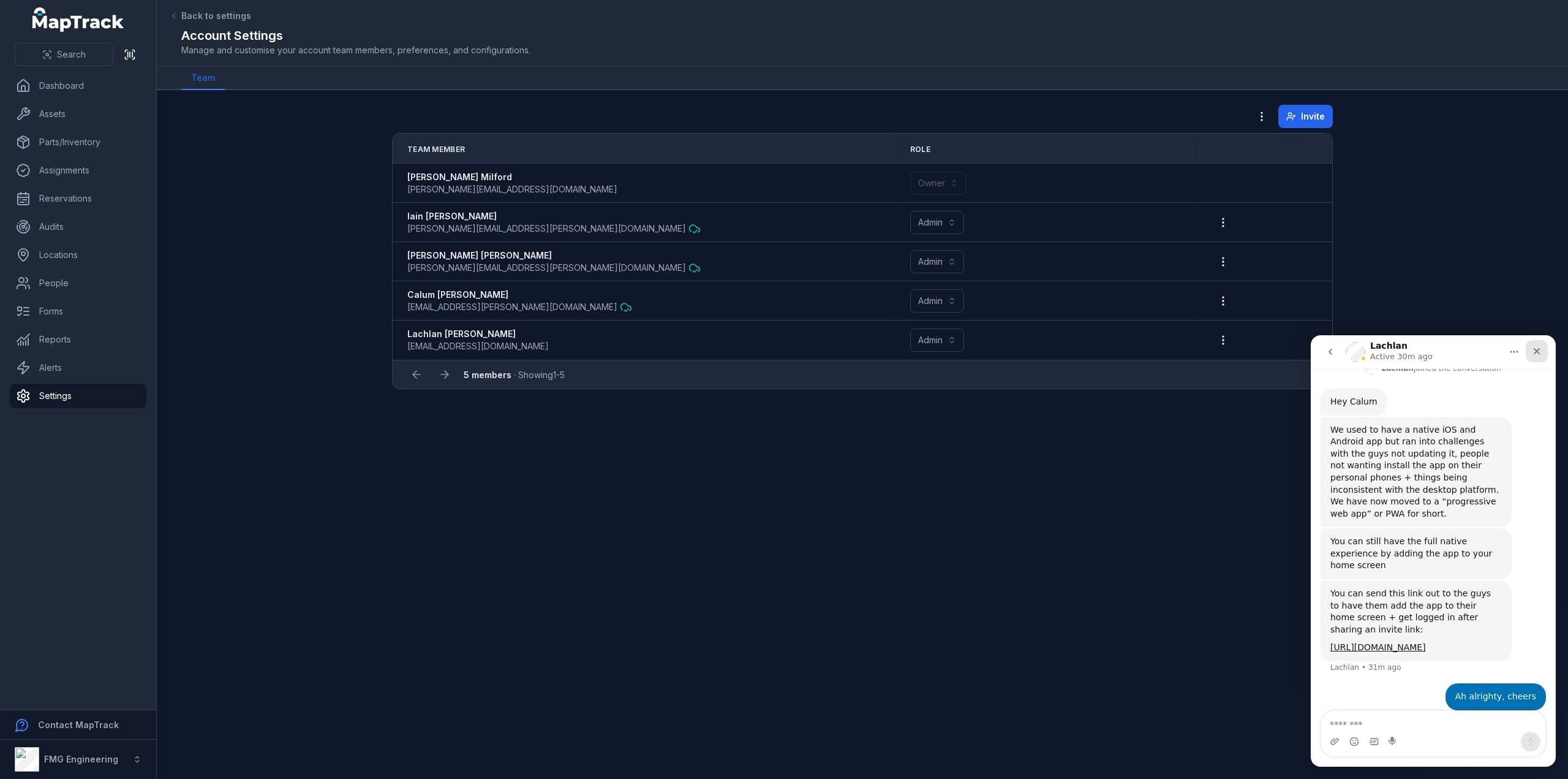
click at [1531, 346] on div "Close" at bounding box center [1537, 351] width 22 height 22
